Goal: Task Accomplishment & Management: Complete application form

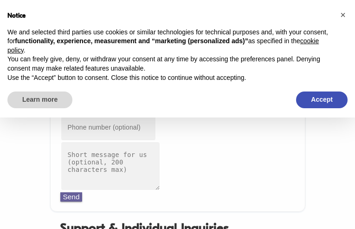
type input "[EMAIL_ADDRESS][DOMAIN_NAME]"
type input "3807494053"
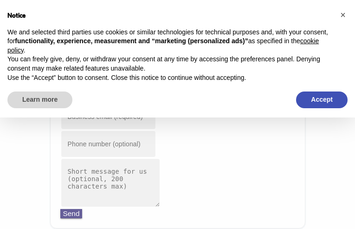
type input "[EMAIL_ADDRESS][DOMAIN_NAME]"
type input "5389211201"
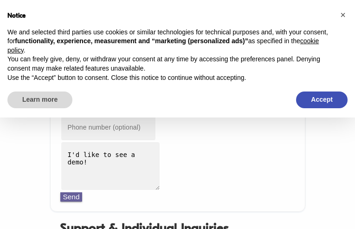
type input "[EMAIL_ADDRESS][DOMAIN_NAME]"
type input "6141156084"
